Goal: Find specific page/section: Find specific page/section

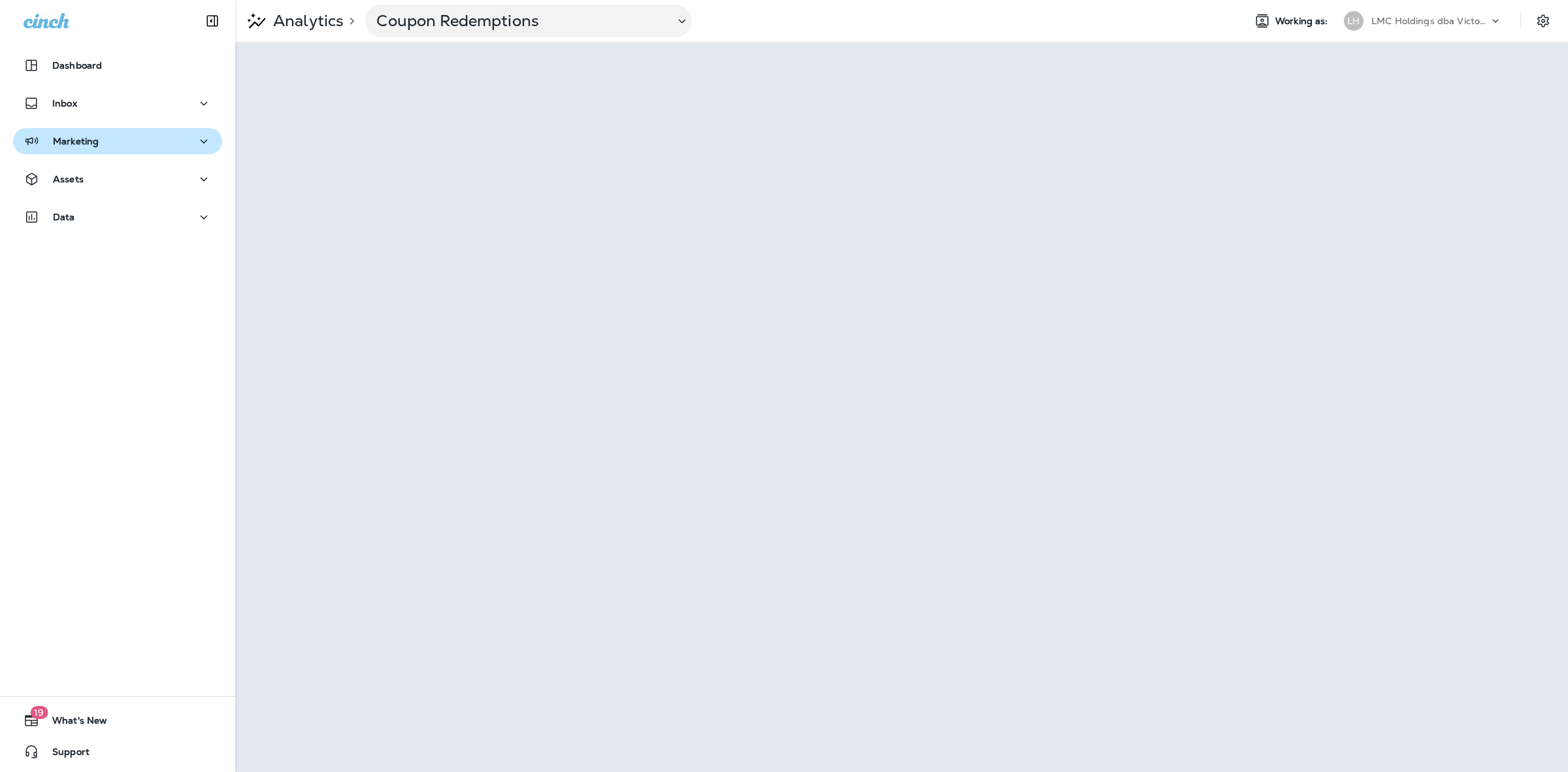
click at [136, 145] on div "Marketing" at bounding box center [117, 141] width 188 height 16
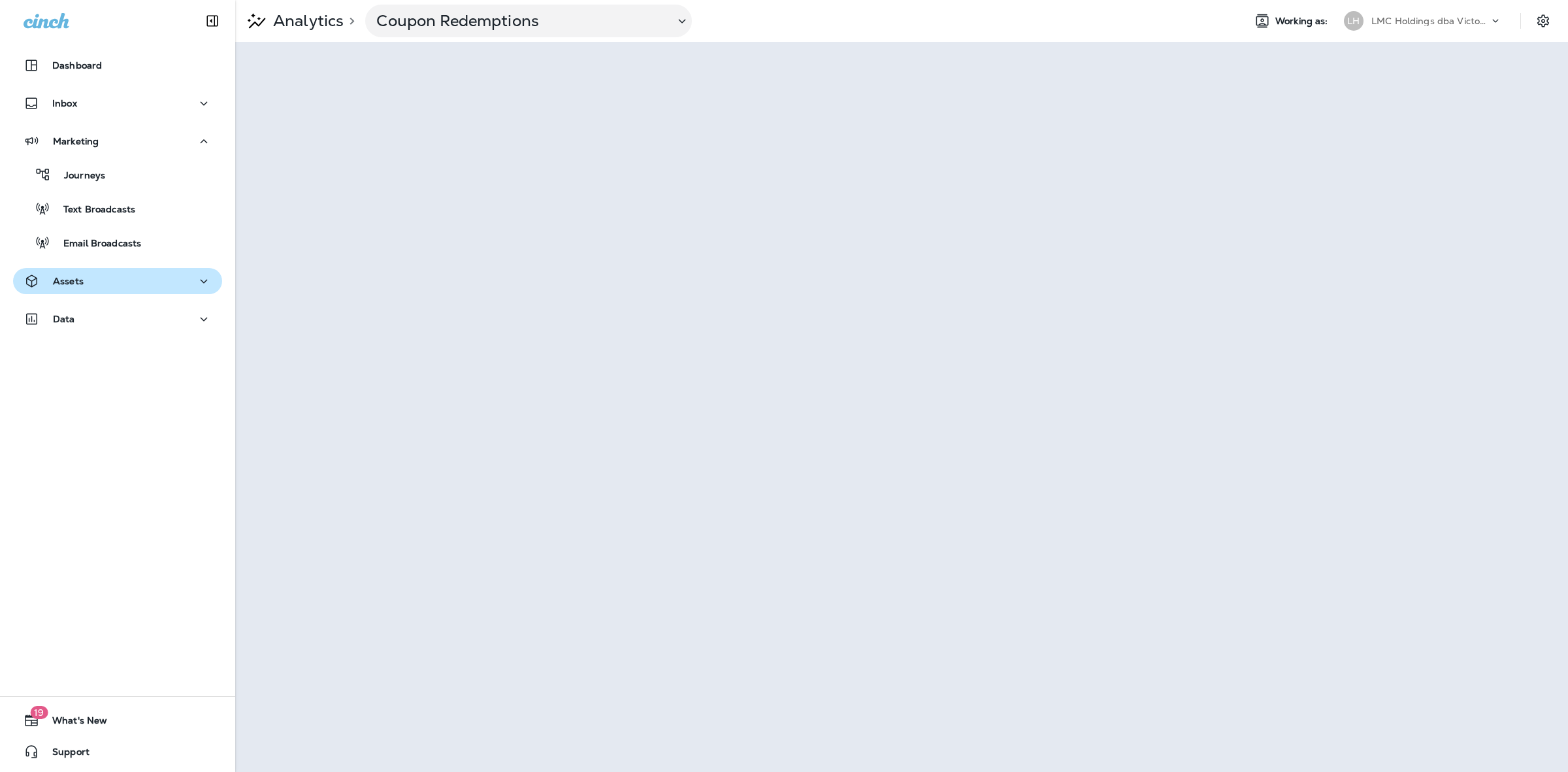
click at [118, 284] on div "Assets" at bounding box center [117, 281] width 188 height 16
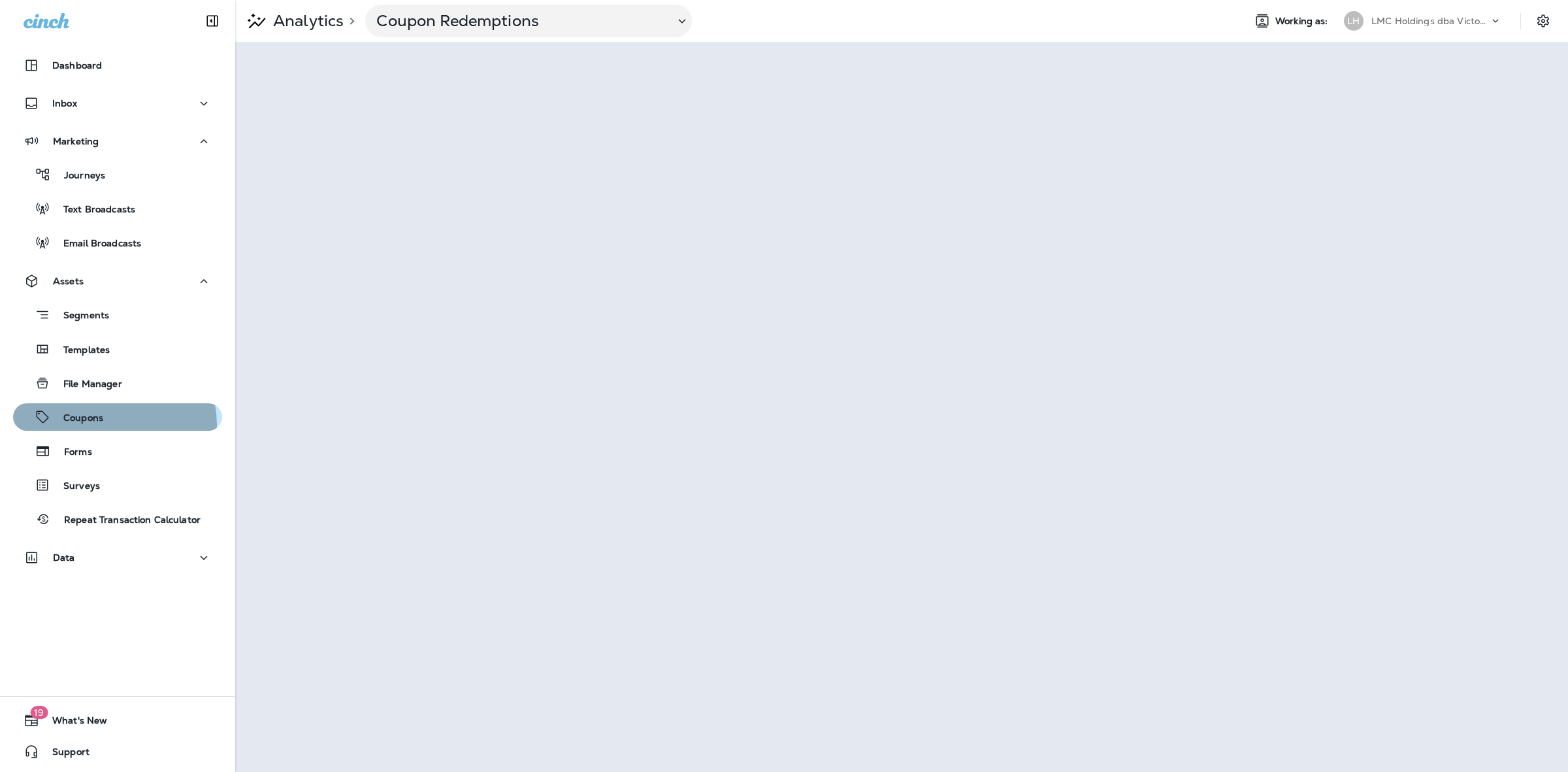
click at [106, 425] on div "Coupons" at bounding box center [118, 417] width 199 height 20
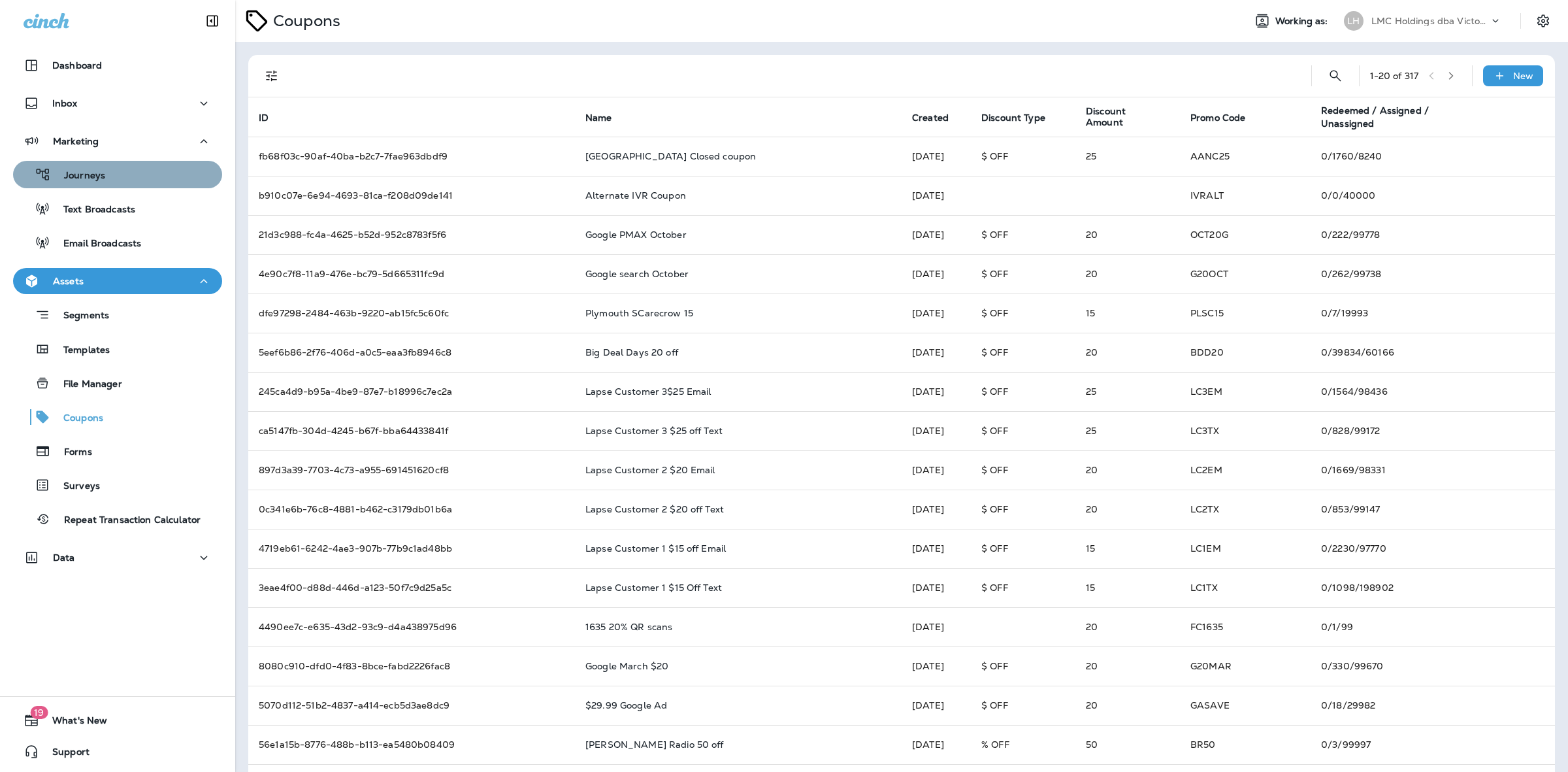
click at [132, 167] on div "Journeys" at bounding box center [118, 174] width 199 height 20
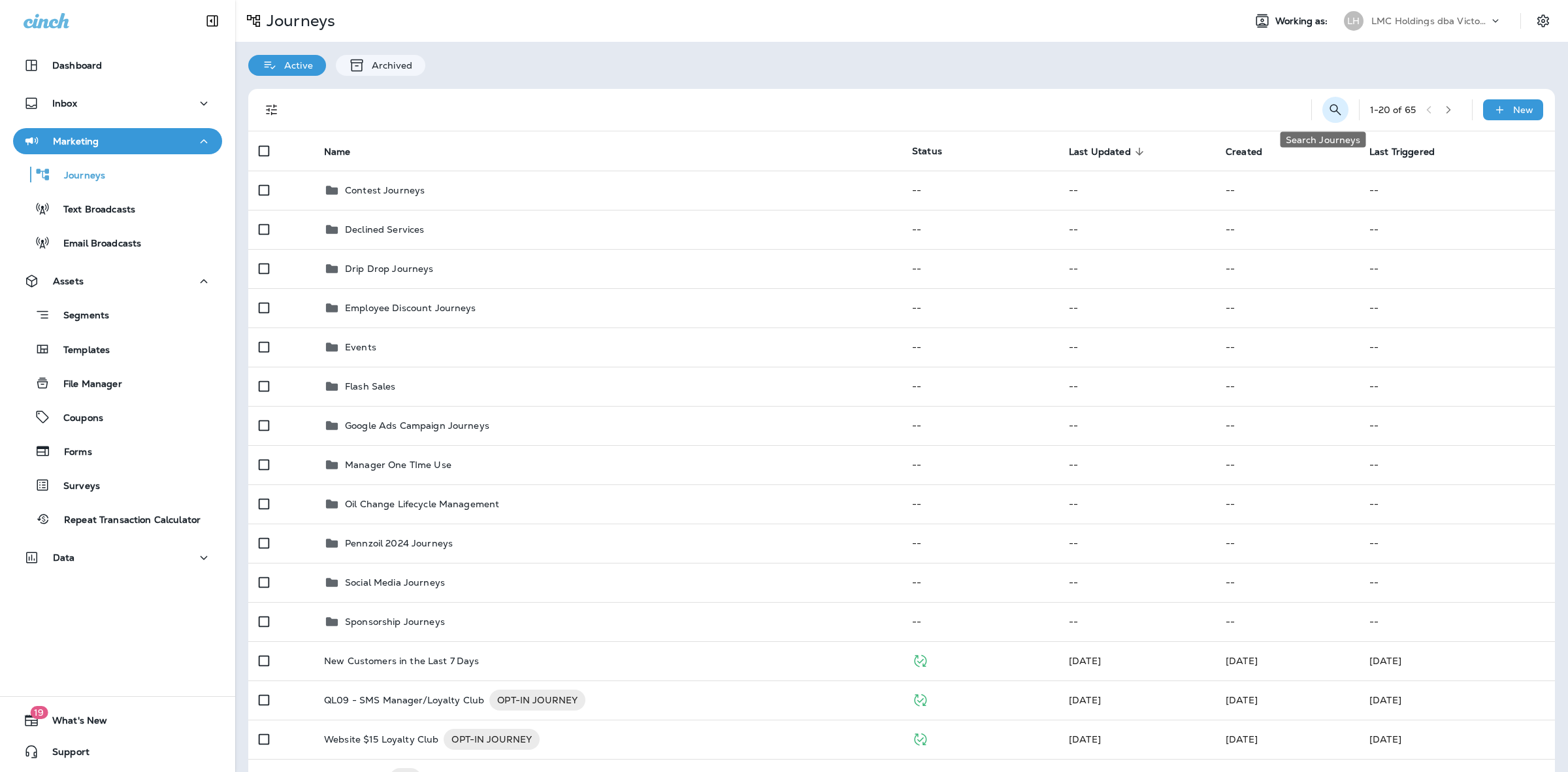
click at [1254, 110] on icon "Search Journeys" at bounding box center [1335, 110] width 15 height 15
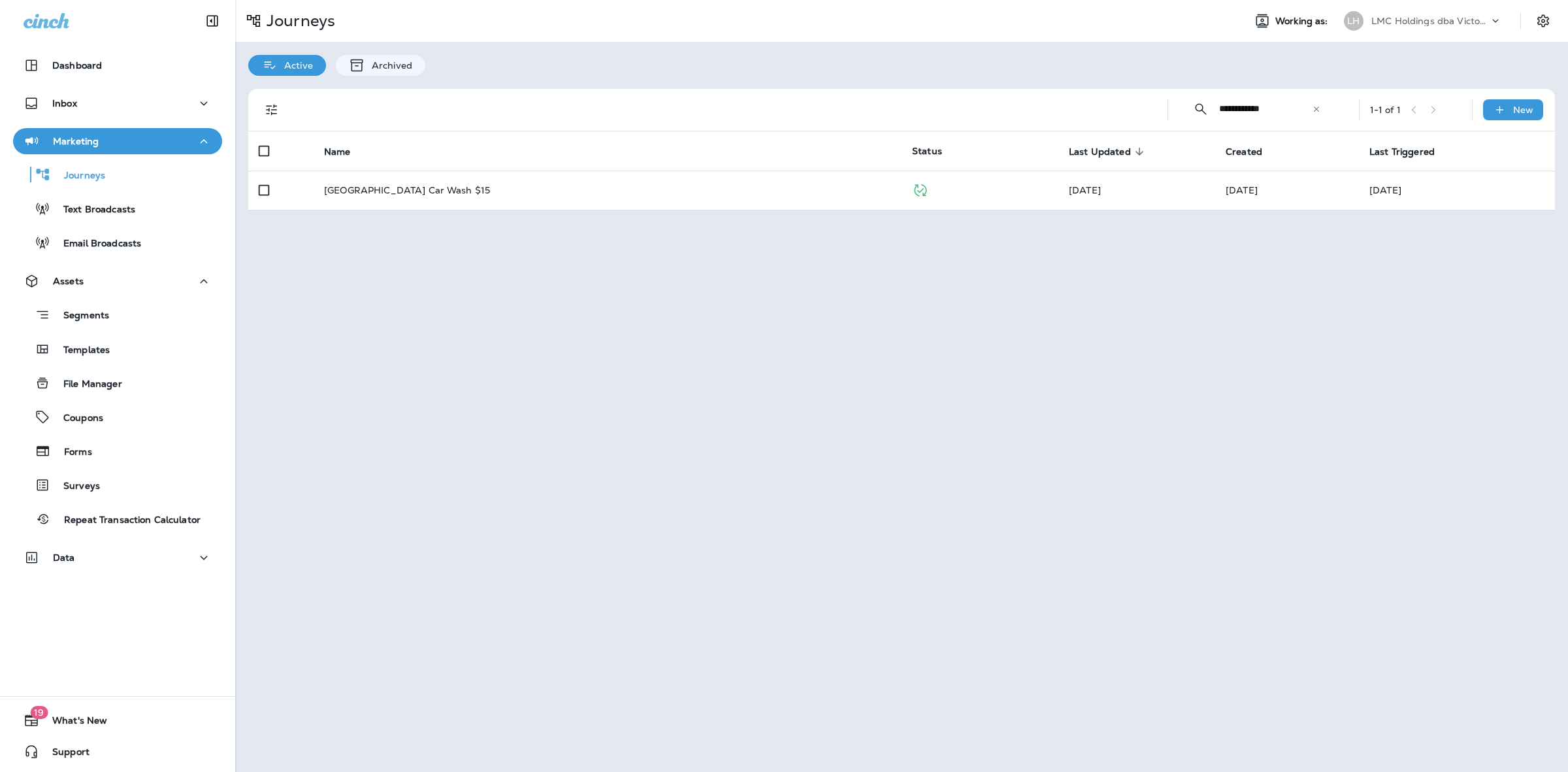
drag, startPoint x: 1288, startPoint y: 105, endPoint x: 1173, endPoint y: 108, distance: 115.0
click at [1174, 108] on div "**********" at bounding box center [903, 110] width 1291 height 42
type input "*******"
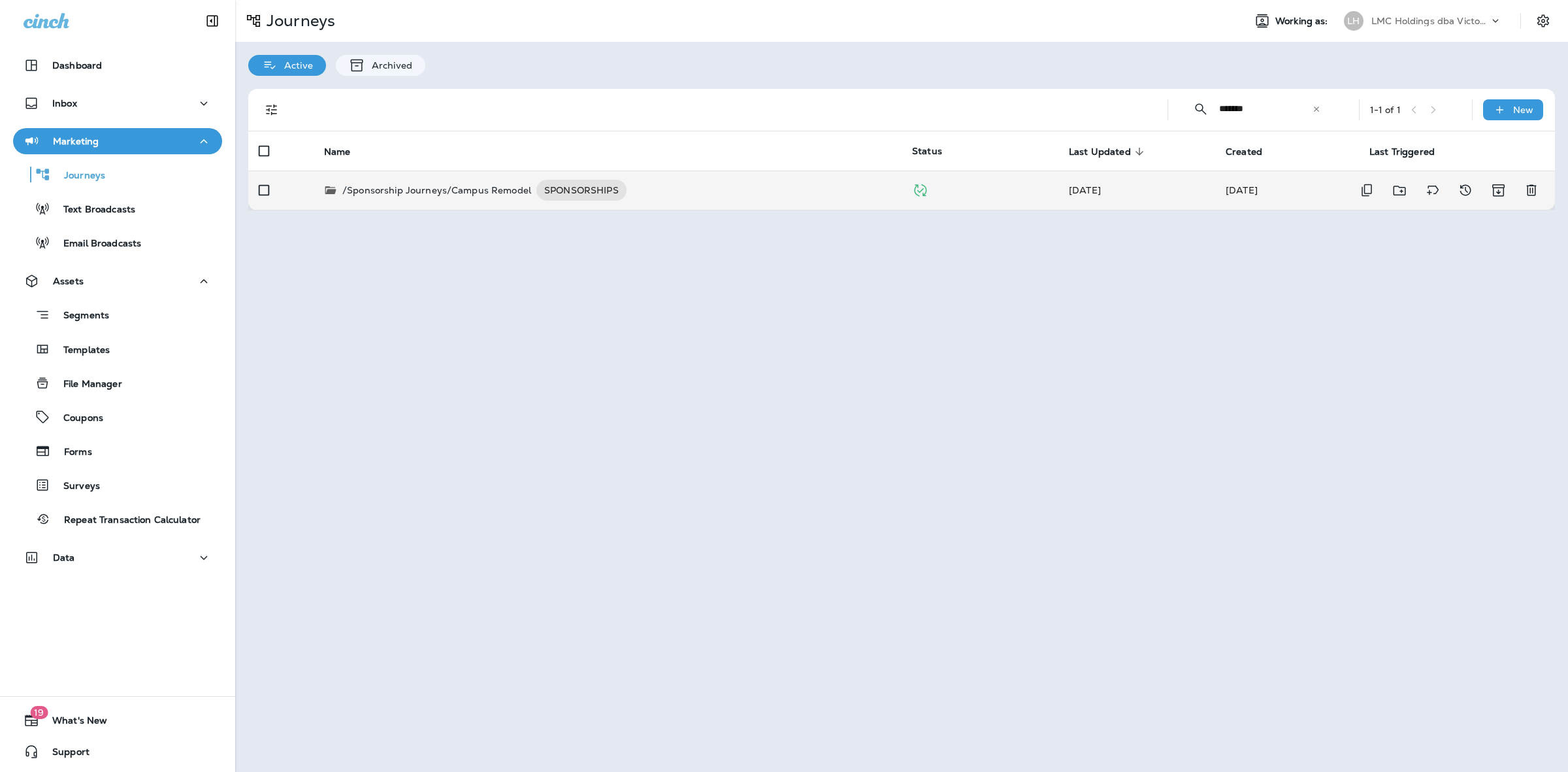
click at [634, 190] on div "/Sponsorship Journeys/Campus Remodel SPONSORSHIPS" at bounding box center [607, 190] width 567 height 21
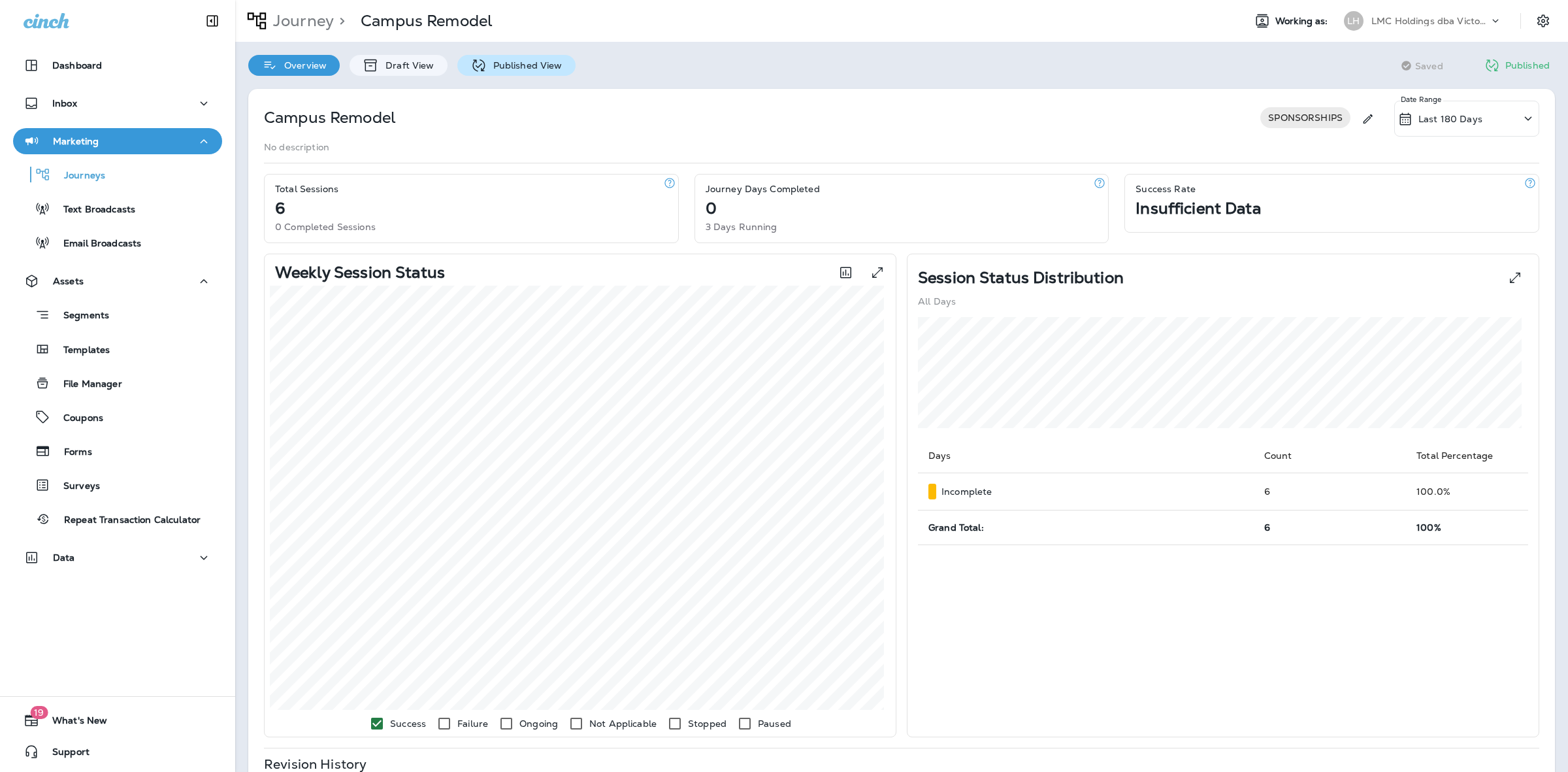
click at [490, 64] on p "Published View" at bounding box center [524, 65] width 76 height 10
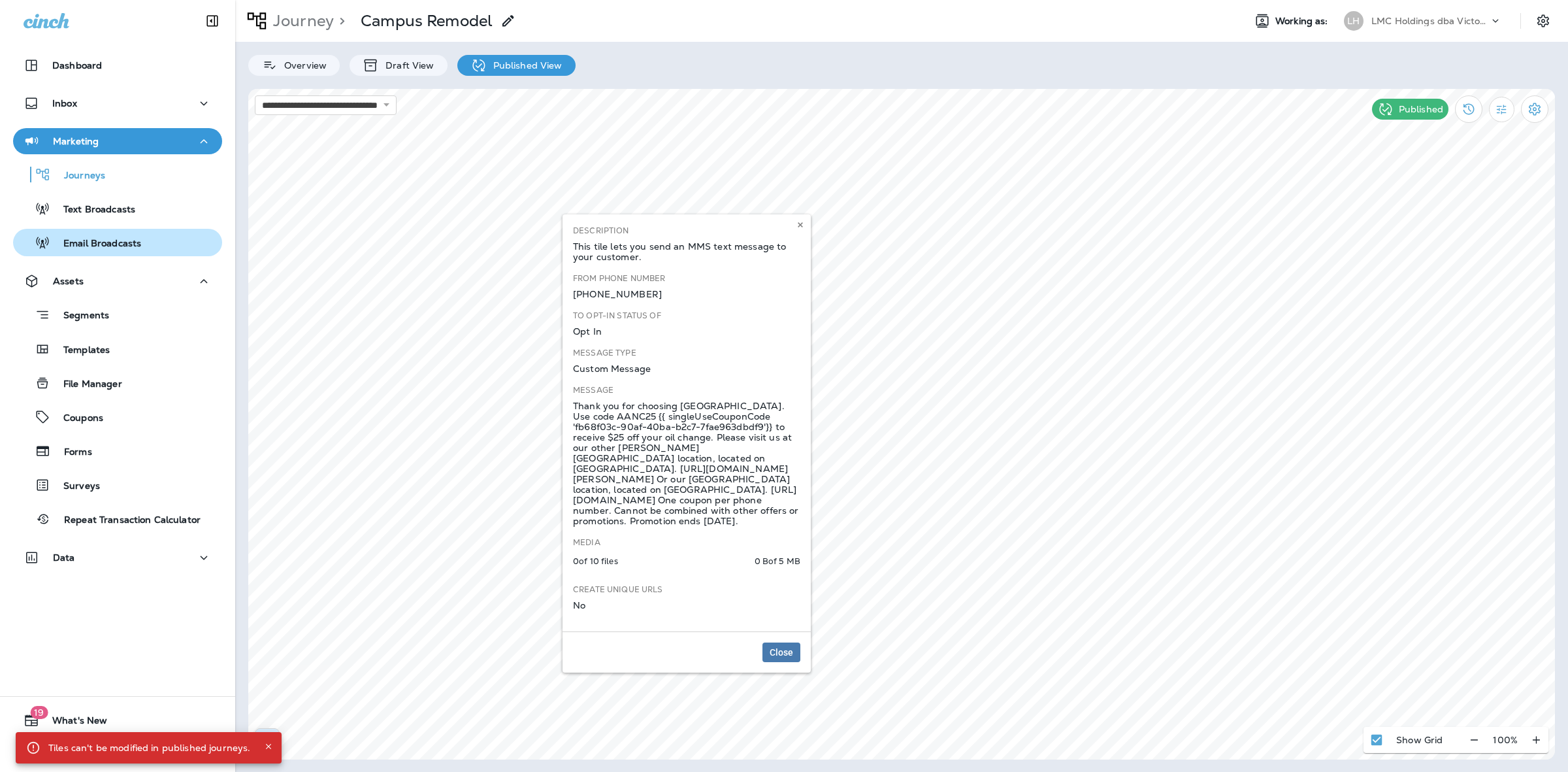
click at [132, 243] on p "Email Broadcasts" at bounding box center [95, 244] width 91 height 13
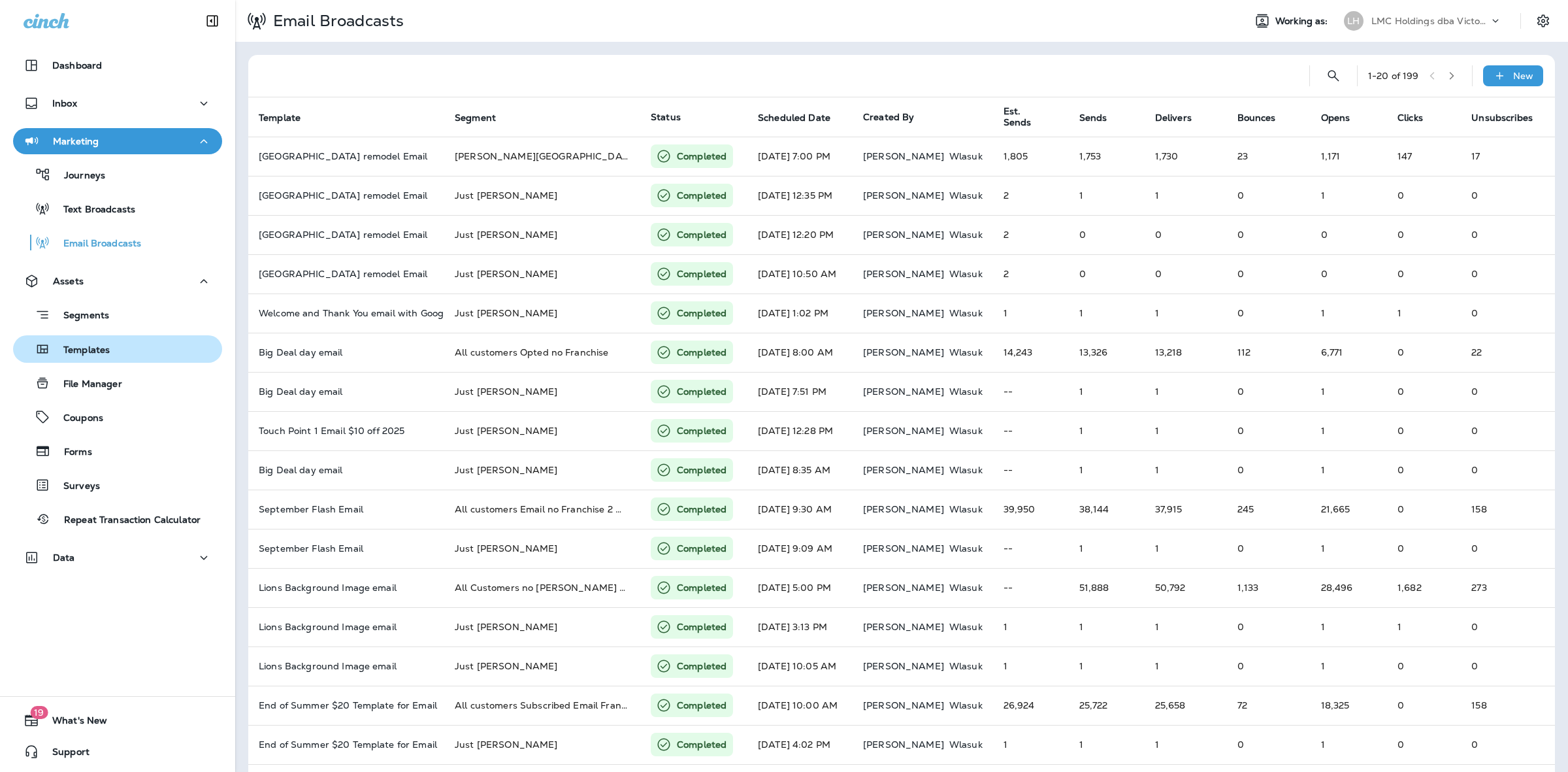
click at [100, 353] on p "Templates" at bounding box center [80, 350] width 59 height 13
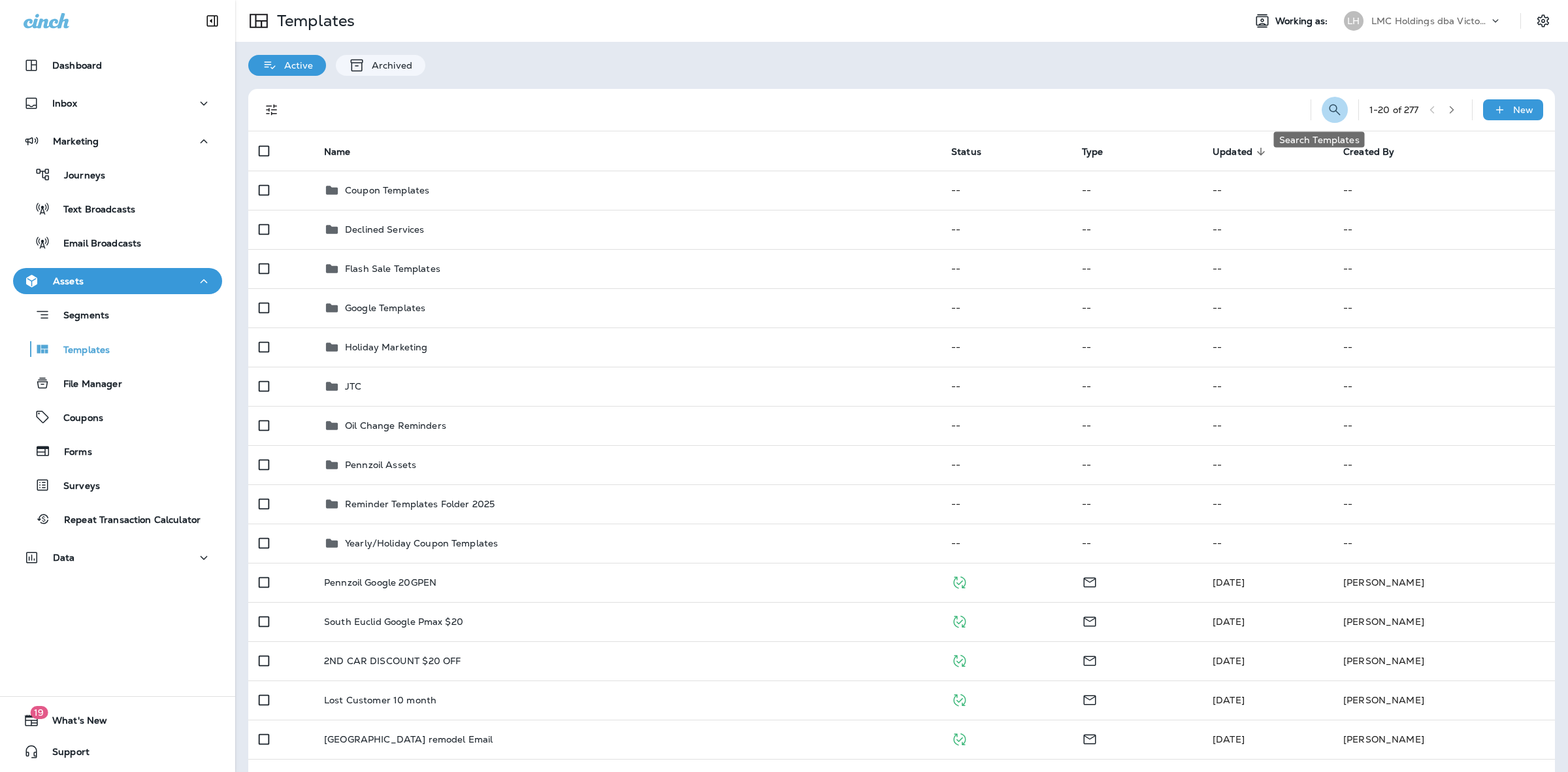
click at [1254, 109] on icon "Search Templates" at bounding box center [1334, 110] width 15 height 15
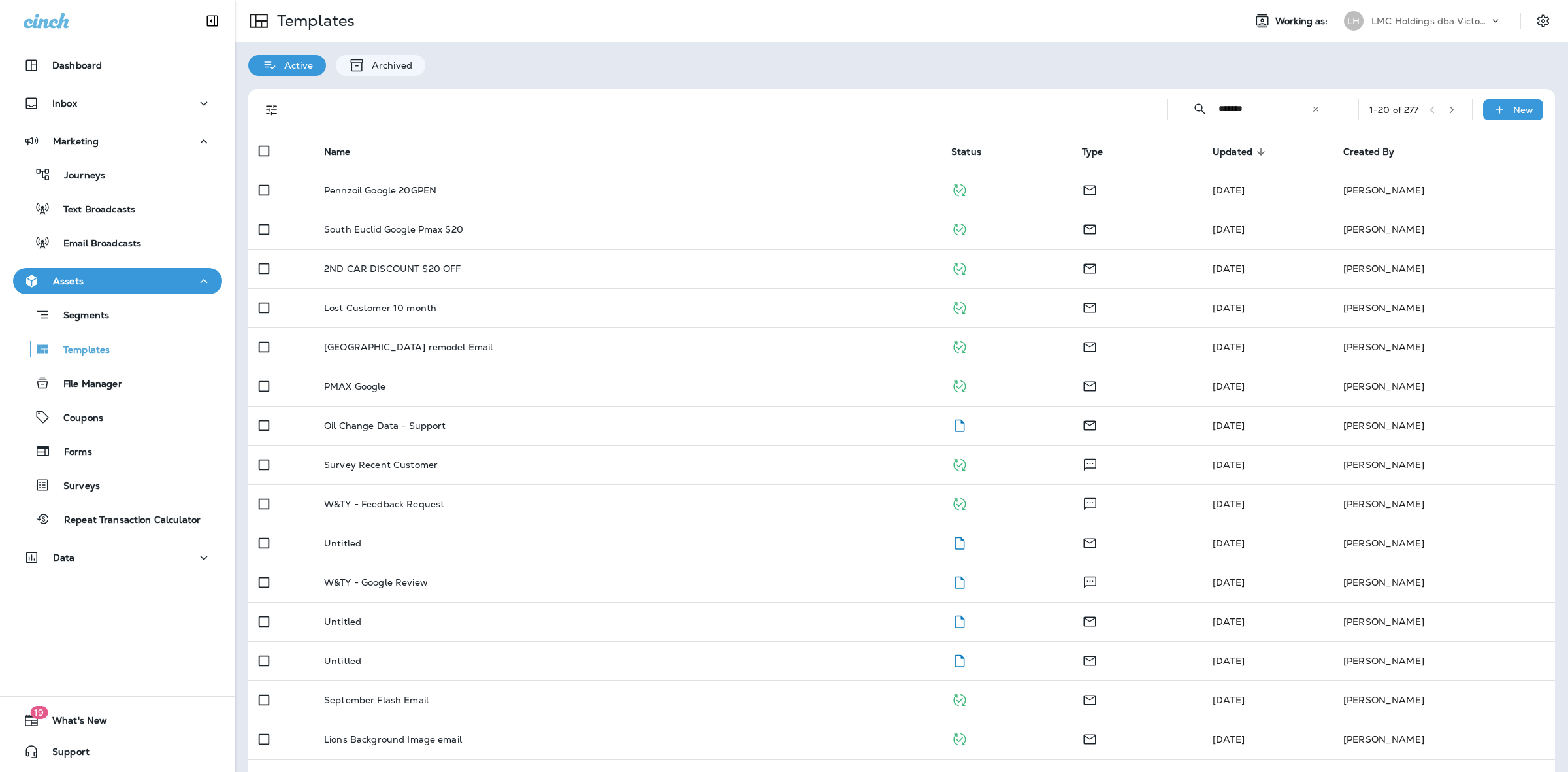
type input "*******"
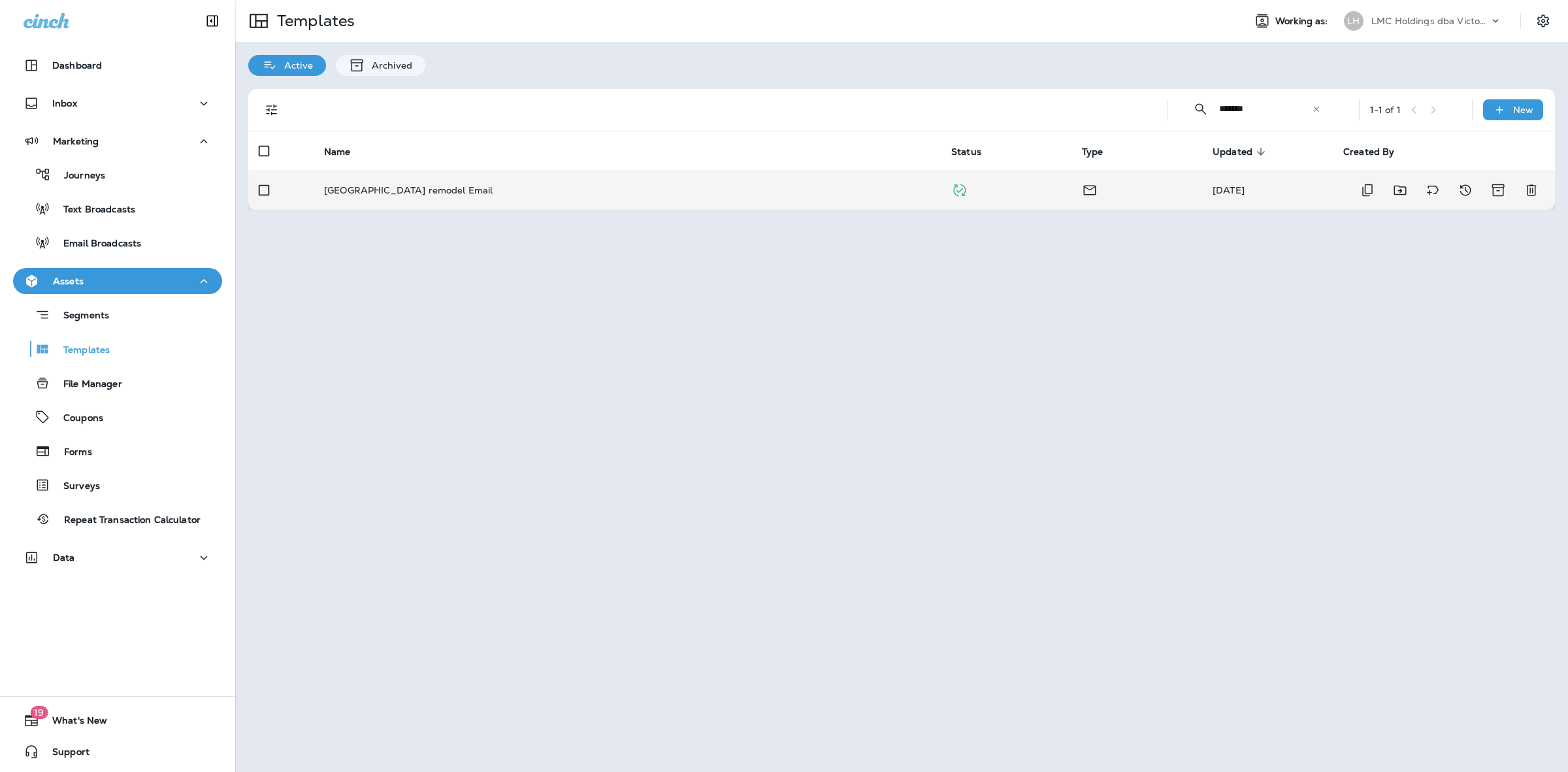
click at [761, 197] on td "[GEOGRAPHIC_DATA] remodel Email" at bounding box center [627, 190] width 627 height 39
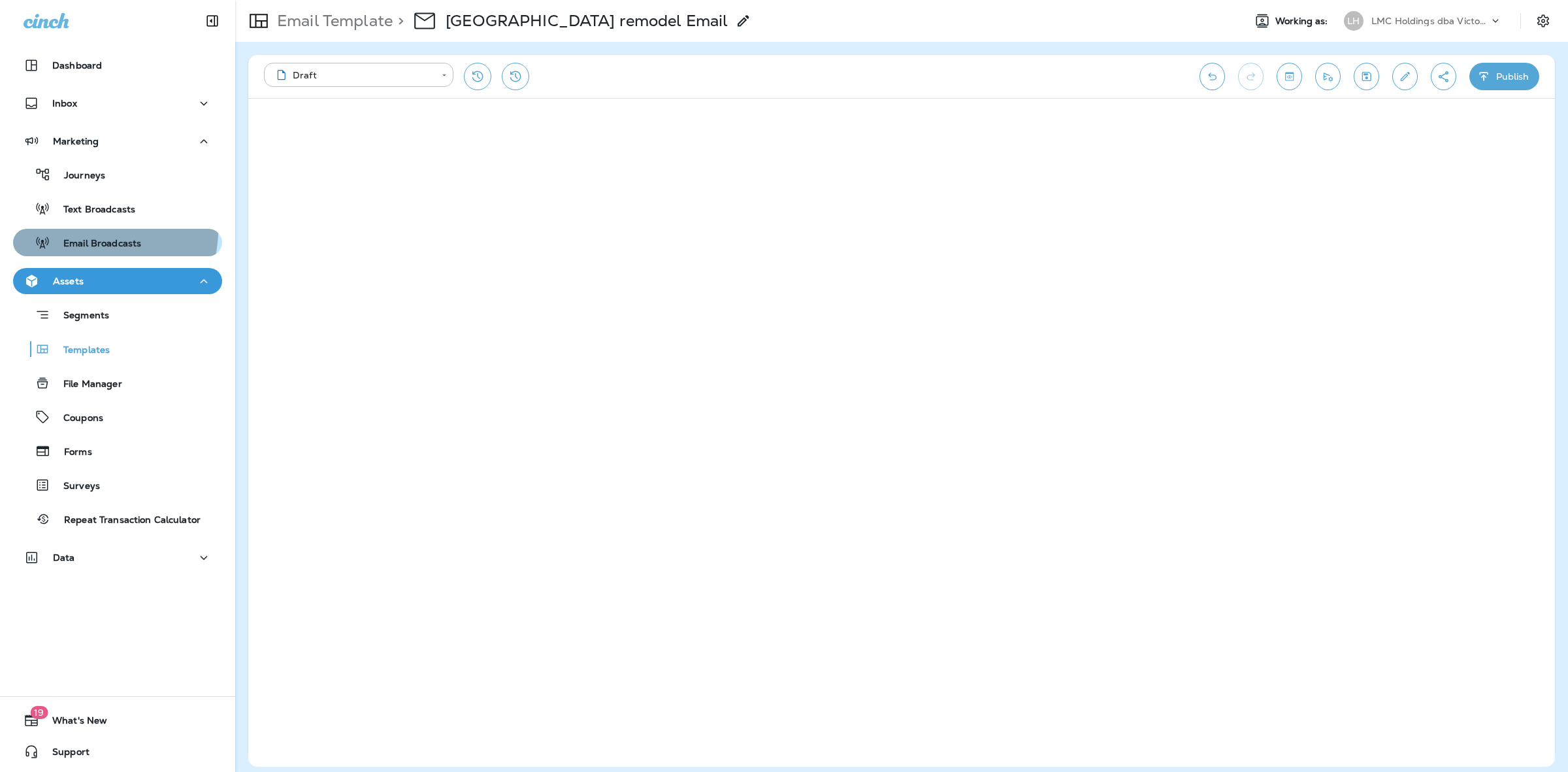
click at [96, 230] on button "Email Broadcasts" at bounding box center [117, 242] width 209 height 27
